Goal: Find specific page/section: Find specific page/section

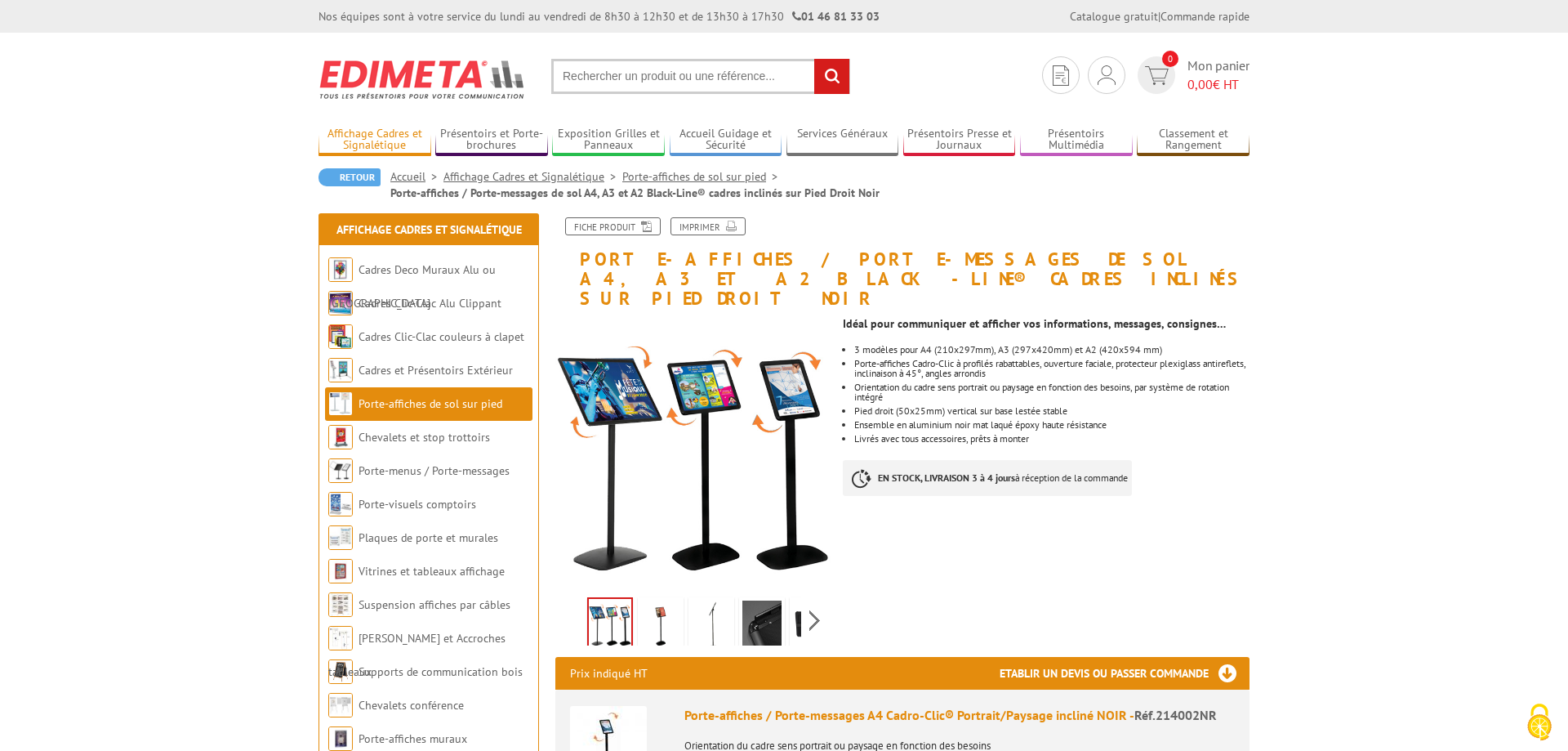
click at [384, 135] on link "Affichage Cadres et Signalétique" at bounding box center [375, 140] width 113 height 27
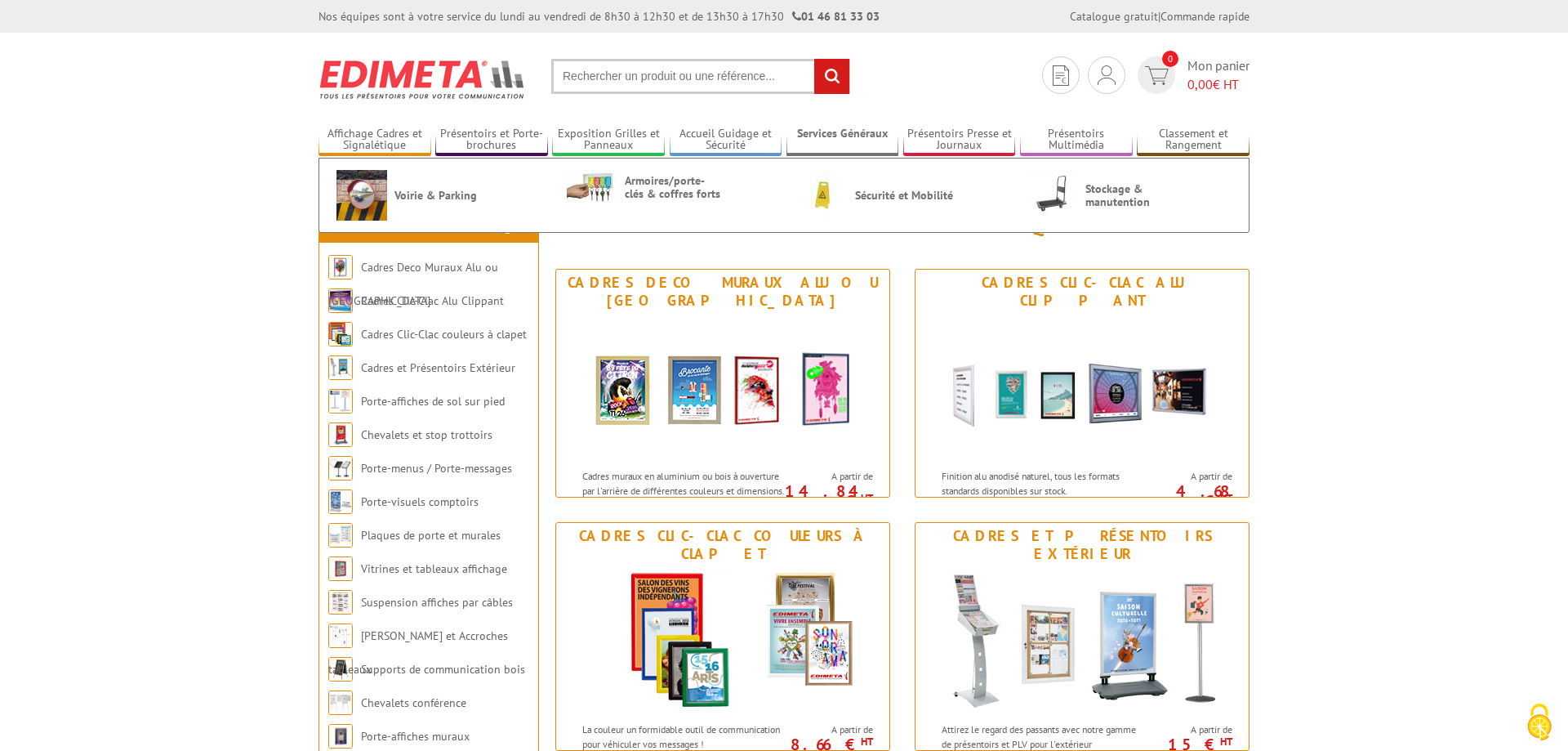
click at [828, 134] on link "Services Généraux" at bounding box center [843, 140] width 113 height 27
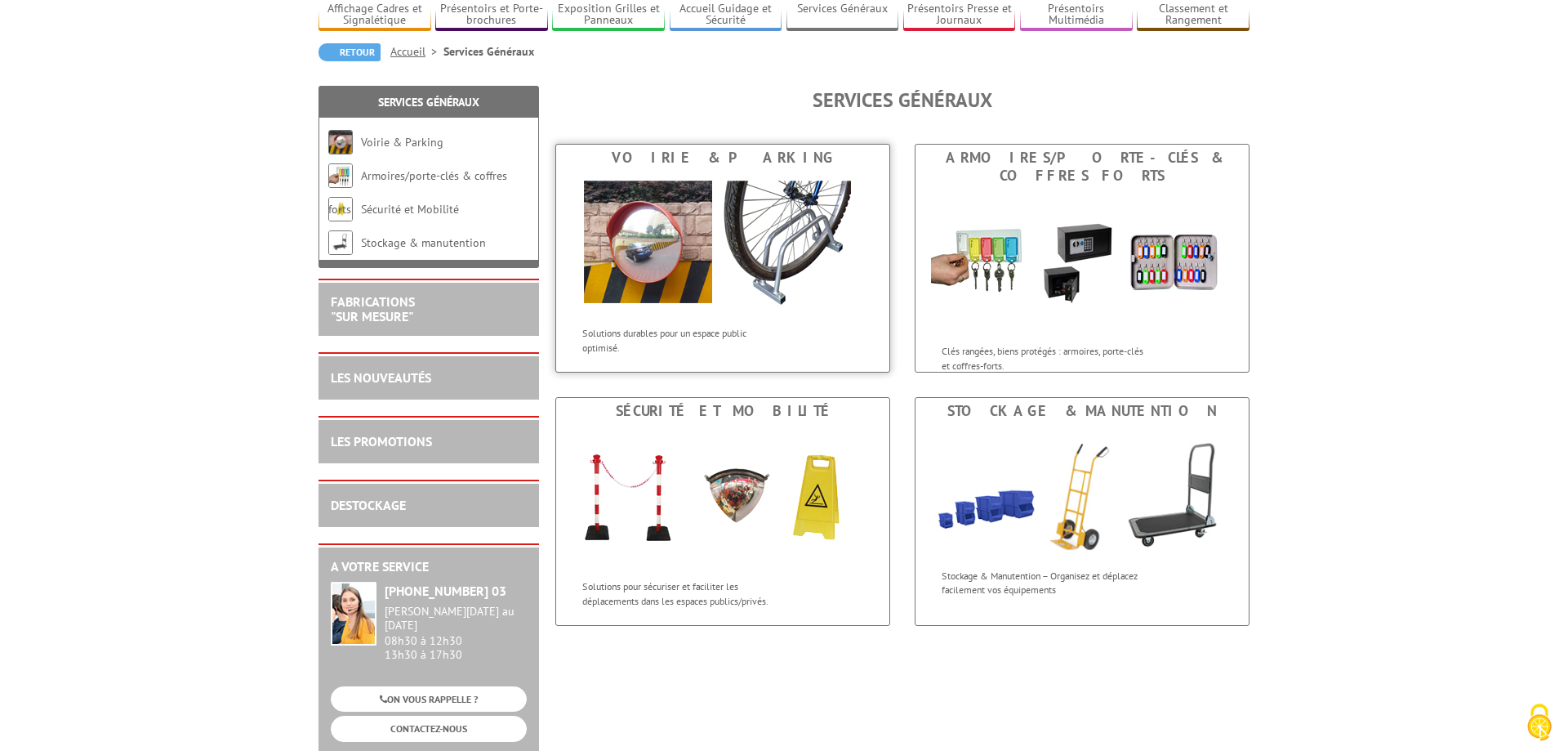
scroll to position [166, 0]
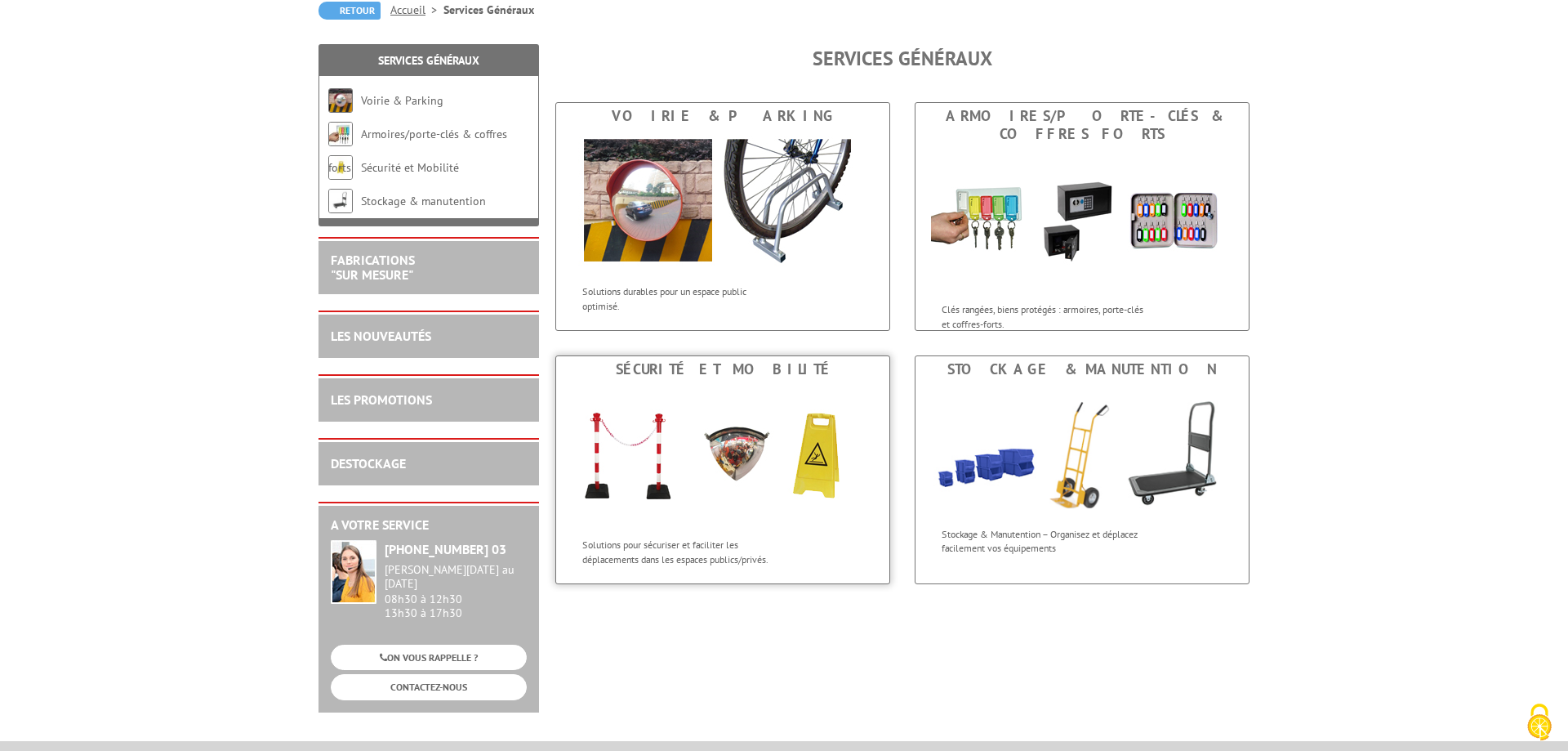
click at [711, 373] on div "Sécurité et Mobilité" at bounding box center [722, 369] width 325 height 18
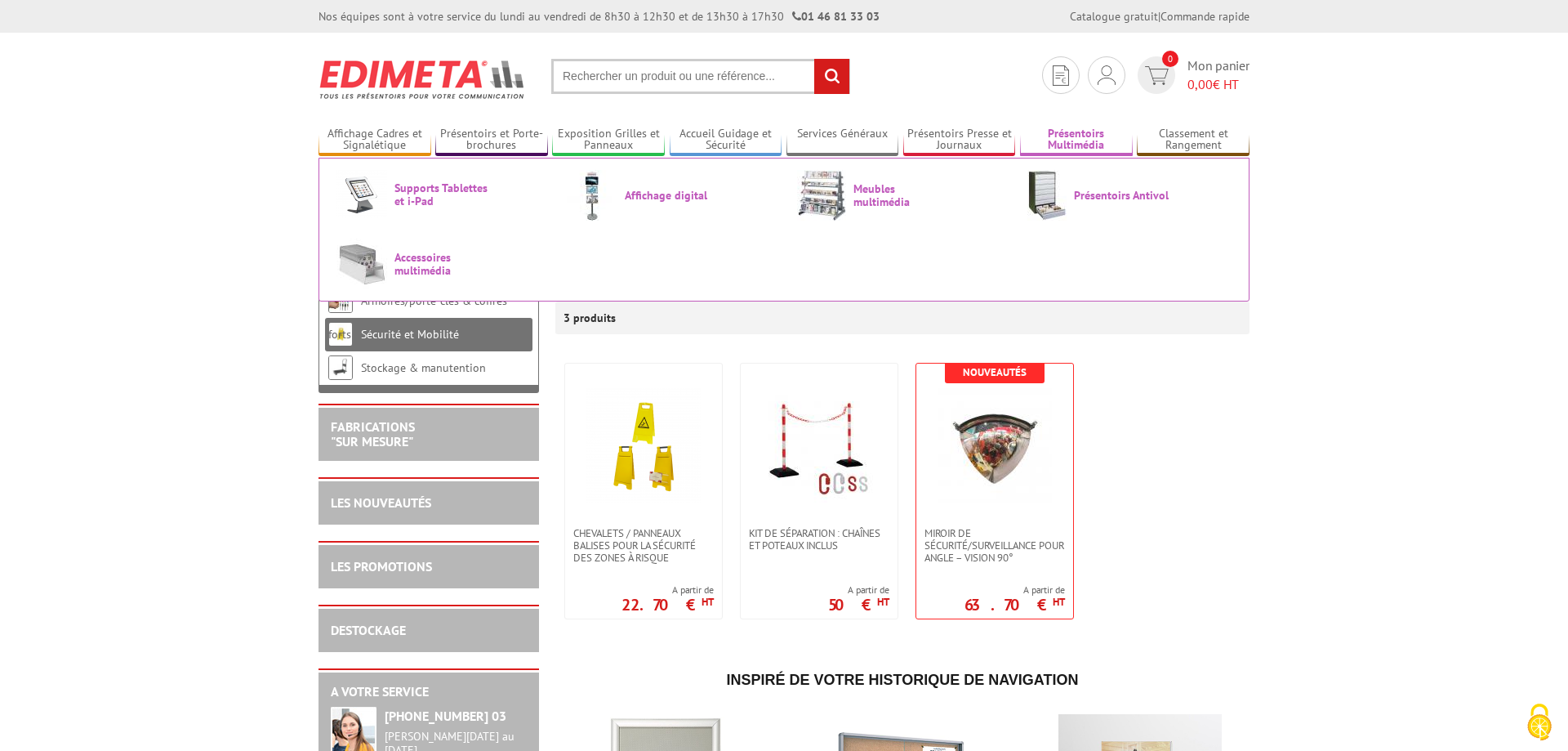
click at [1067, 135] on link "Présentoirs Multimédia" at bounding box center [1077, 140] width 113 height 27
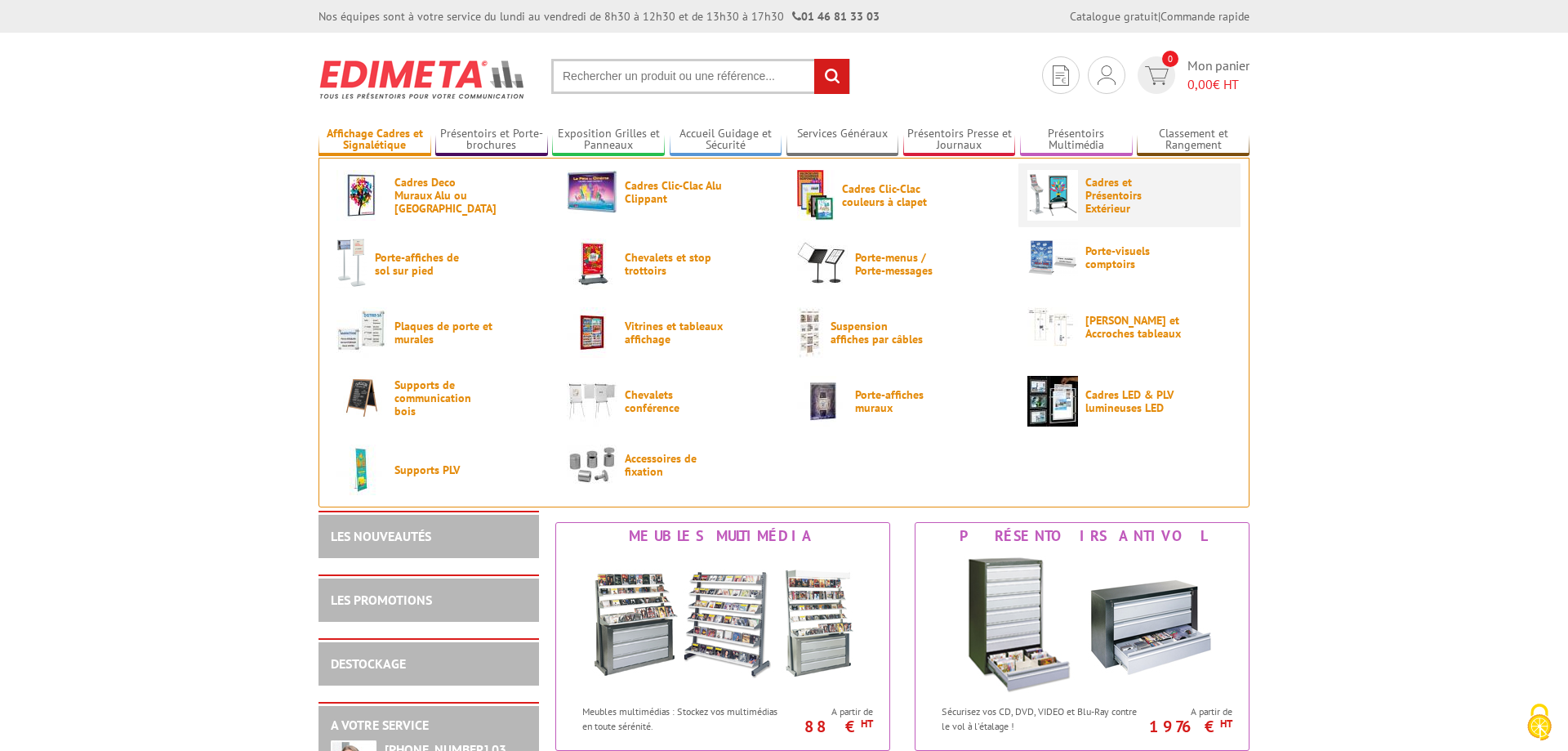
click at [1085, 201] on link "Cadres et Présentoirs Extérieur" at bounding box center [1130, 195] width 204 height 50
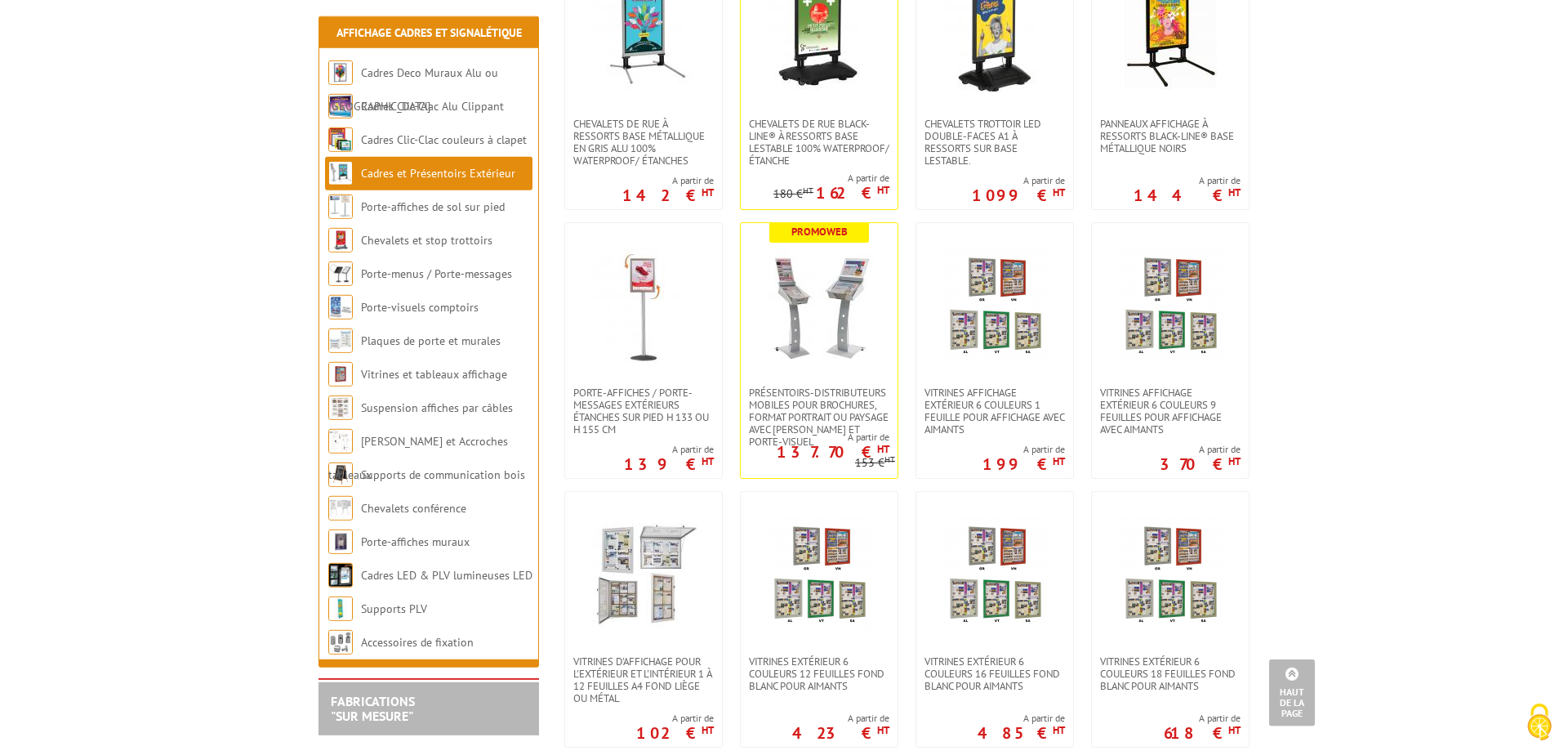
scroll to position [583, 0]
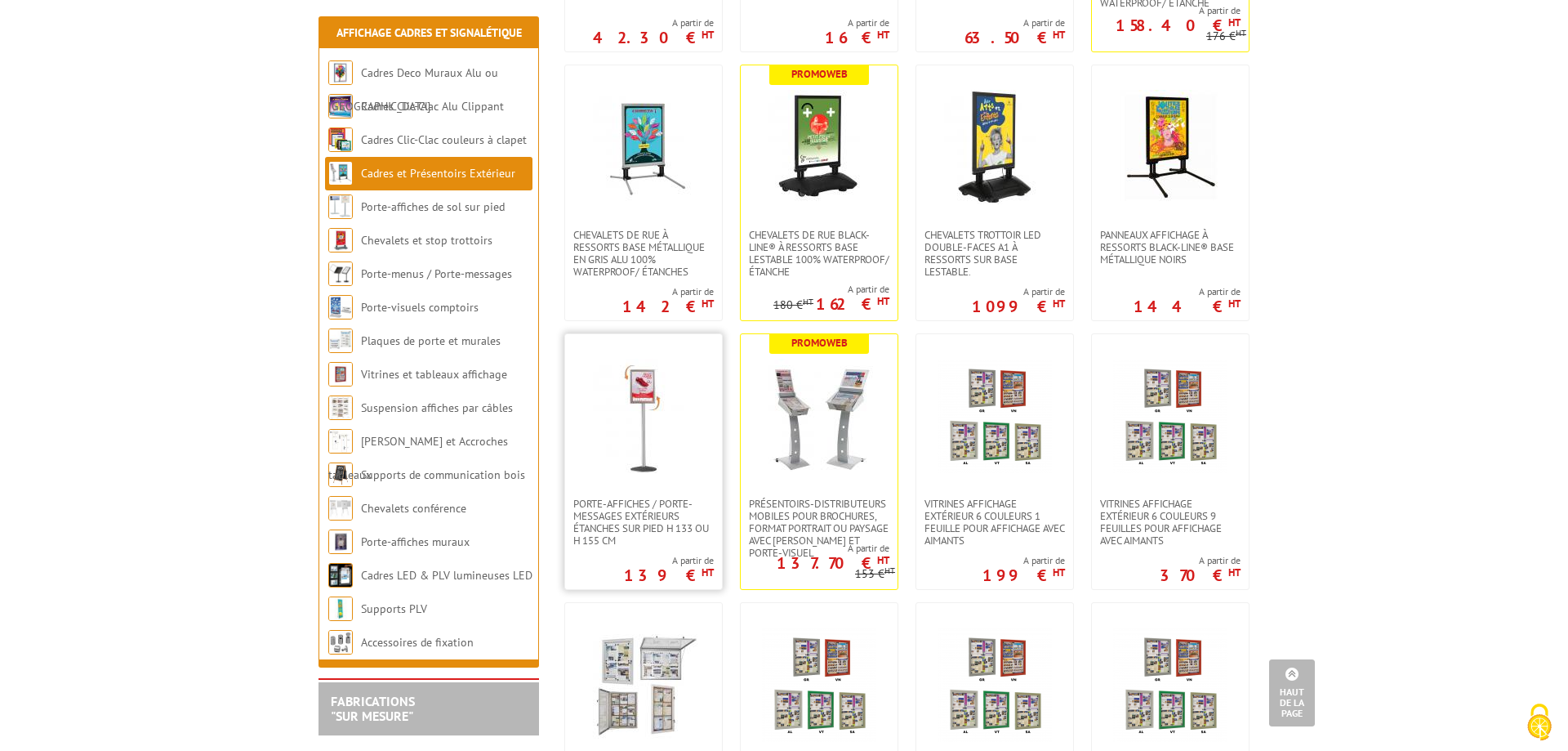
click at [646, 392] on img at bounding box center [643, 416] width 114 height 114
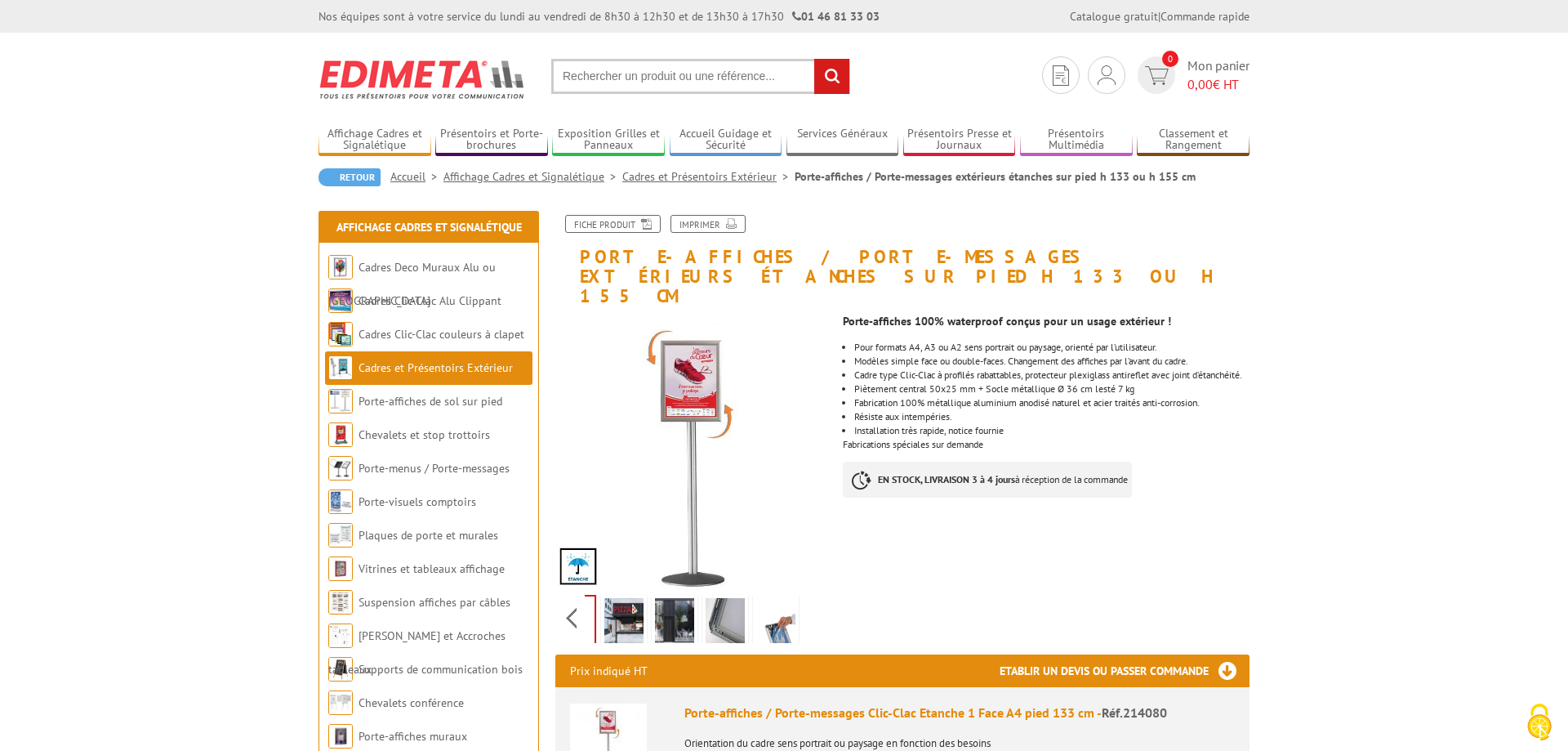
click at [813, 596] on div "Previous Next" at bounding box center [693, 617] width 275 height 57
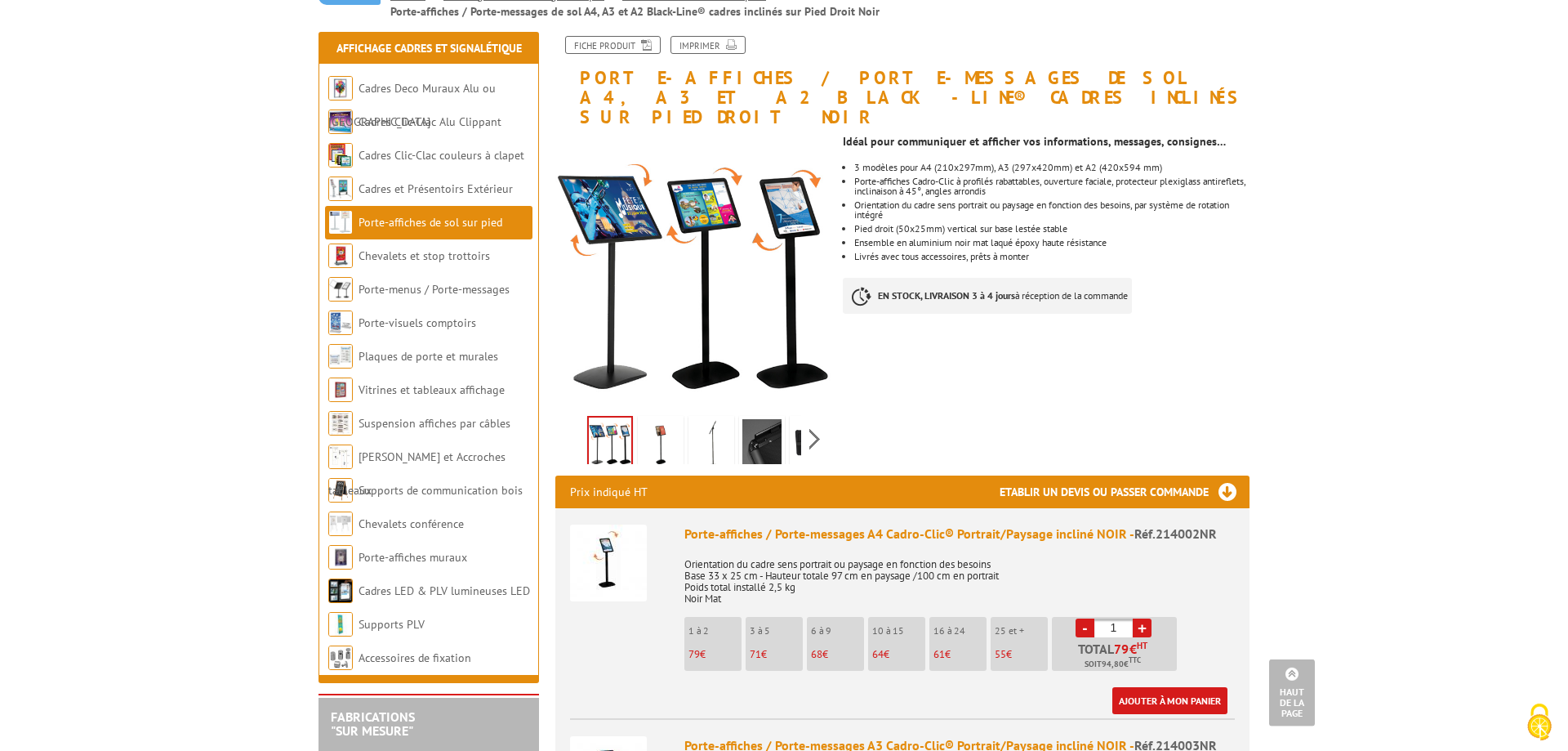
scroll to position [83, 0]
